Goal: Task Accomplishment & Management: Manage account settings

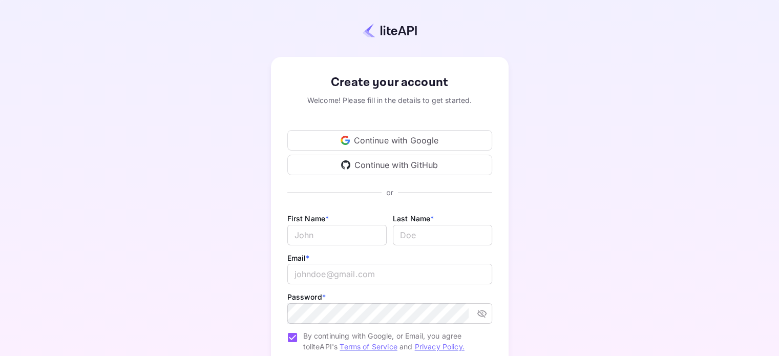
click at [430, 141] on div "Continue with Google" at bounding box center [389, 140] width 205 height 20
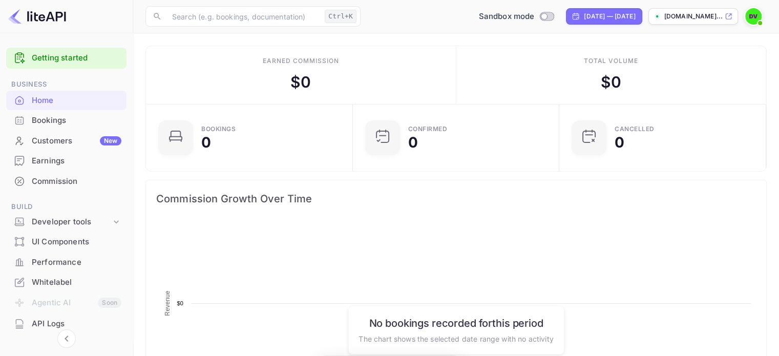
scroll to position [159, 193]
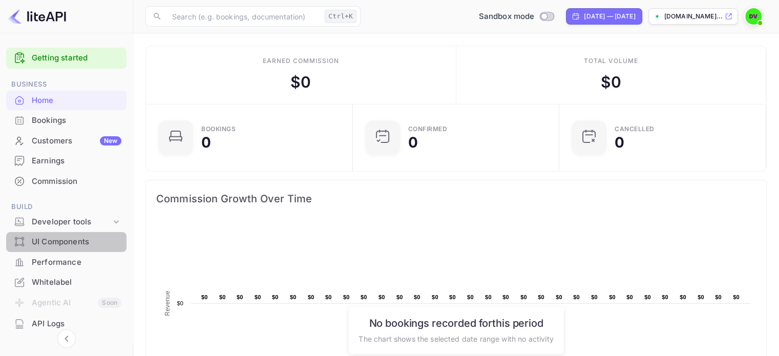
click at [90, 235] on div "UI Components" at bounding box center [66, 242] width 120 height 20
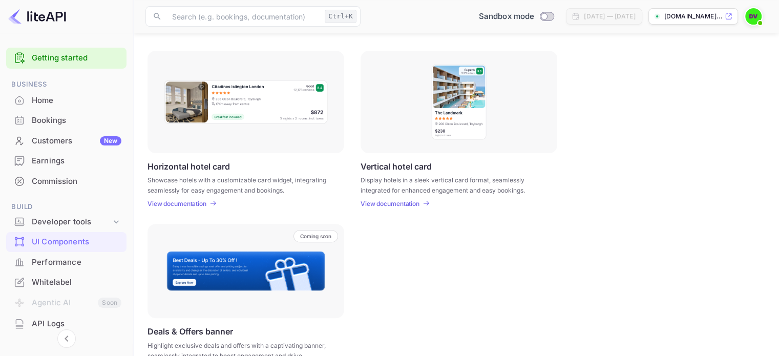
scroll to position [334, 0]
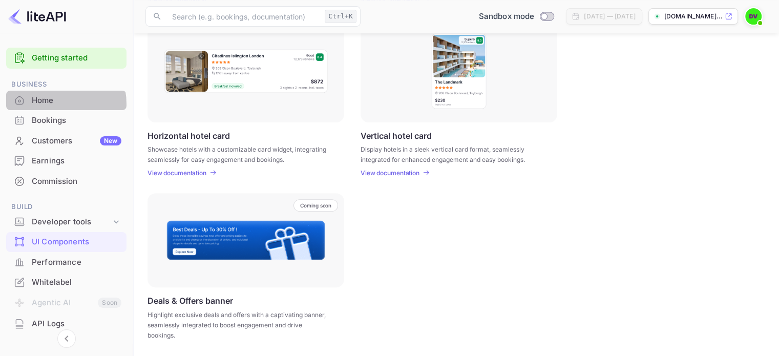
click at [47, 104] on div "Home" at bounding box center [77, 101] width 90 height 12
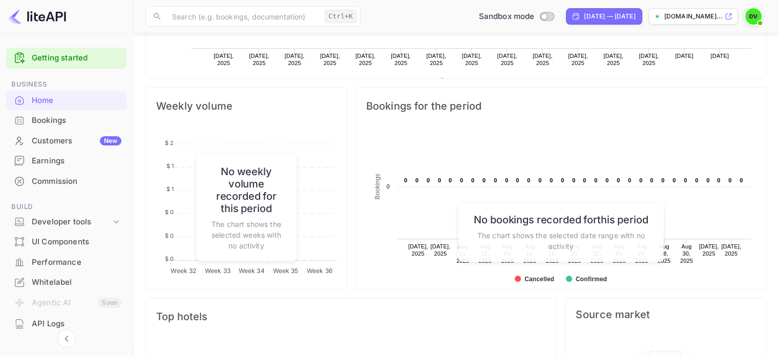
scroll to position [426, 0]
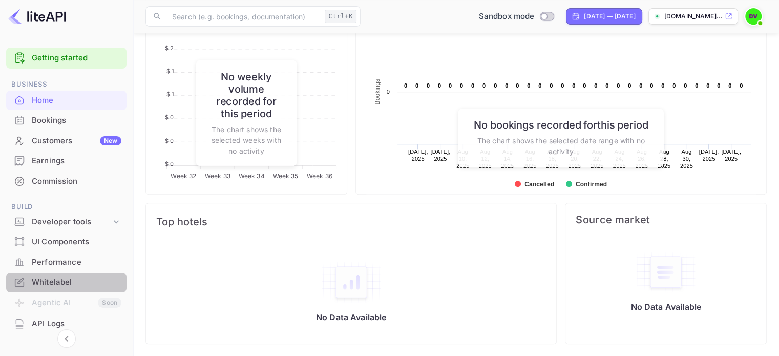
click at [70, 284] on div "Whitelabel" at bounding box center [77, 283] width 90 height 12
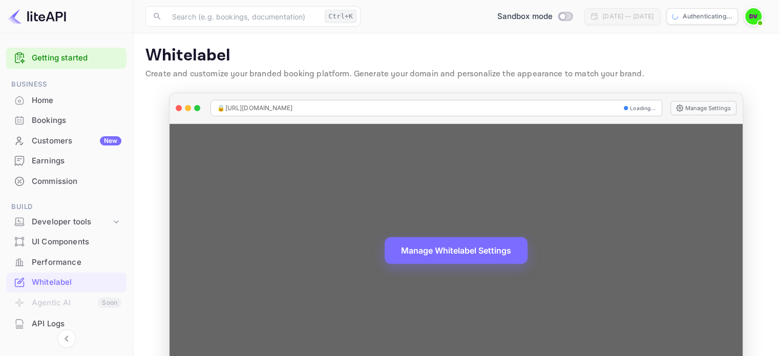
scroll to position [33, 0]
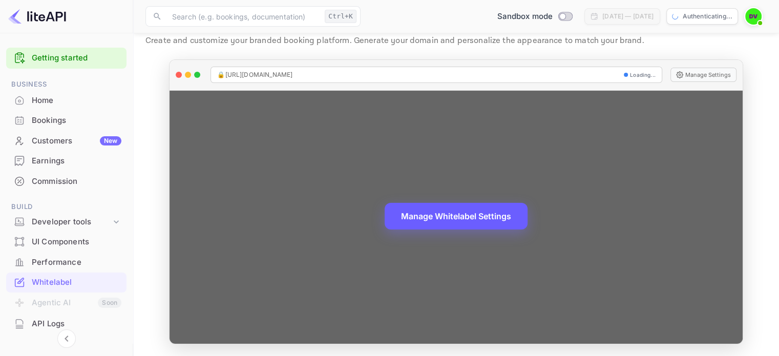
click at [475, 214] on button "Manage Whitelabel Settings" at bounding box center [456, 216] width 143 height 27
